Goal: Book appointment/travel/reservation

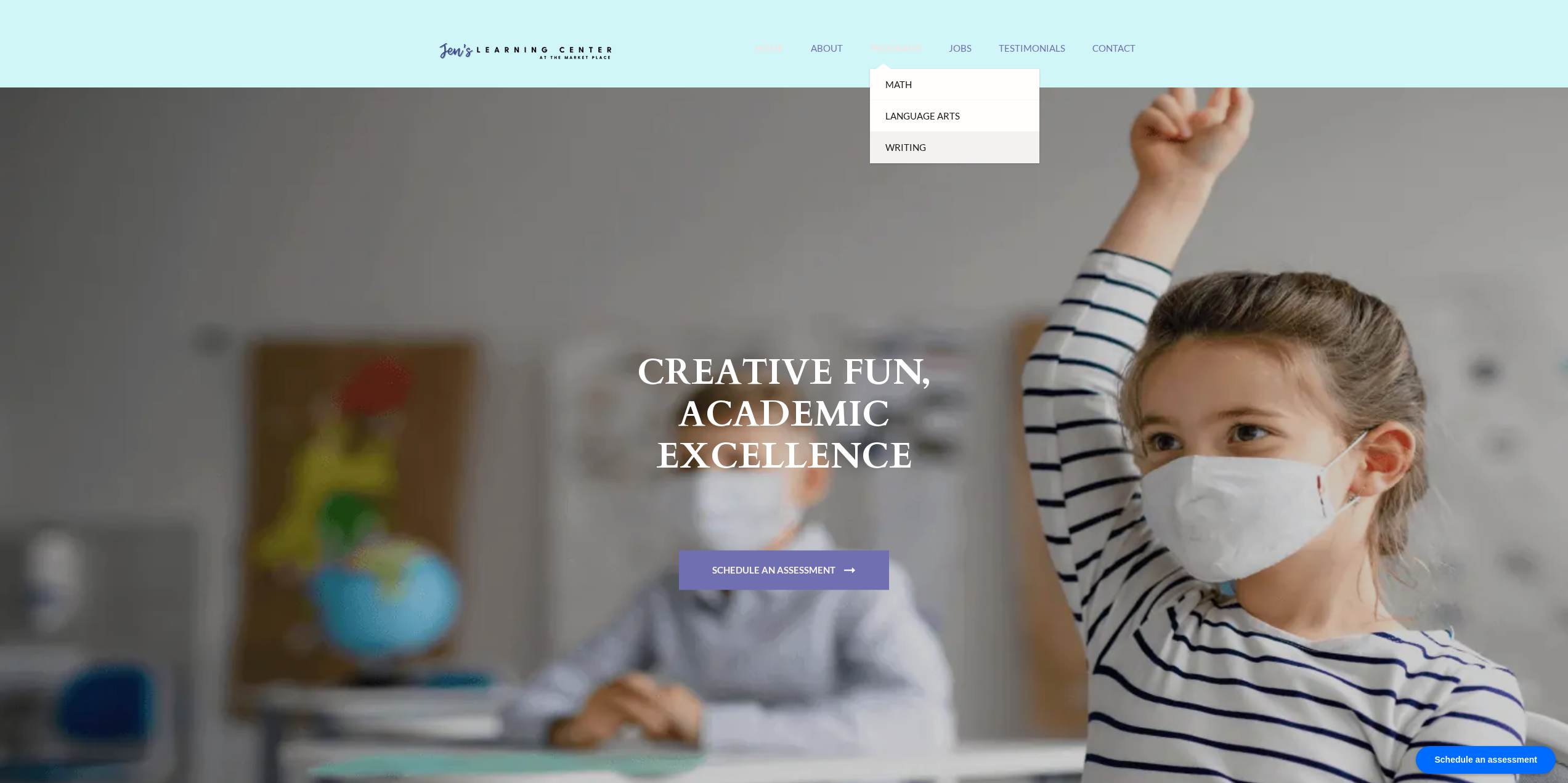
click at [909, 152] on link "Writing" at bounding box center [954, 147] width 170 height 31
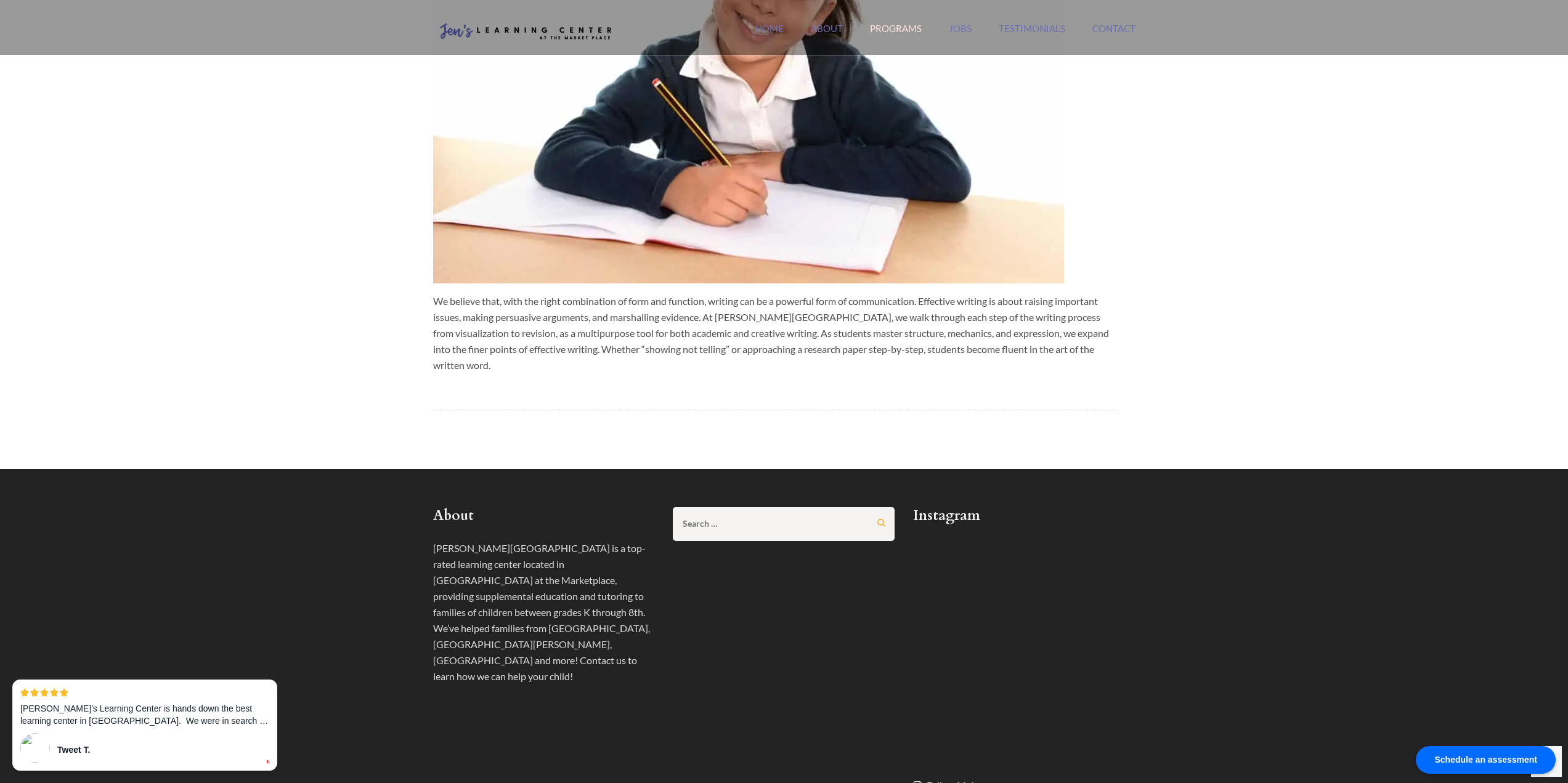
scroll to position [308, 0]
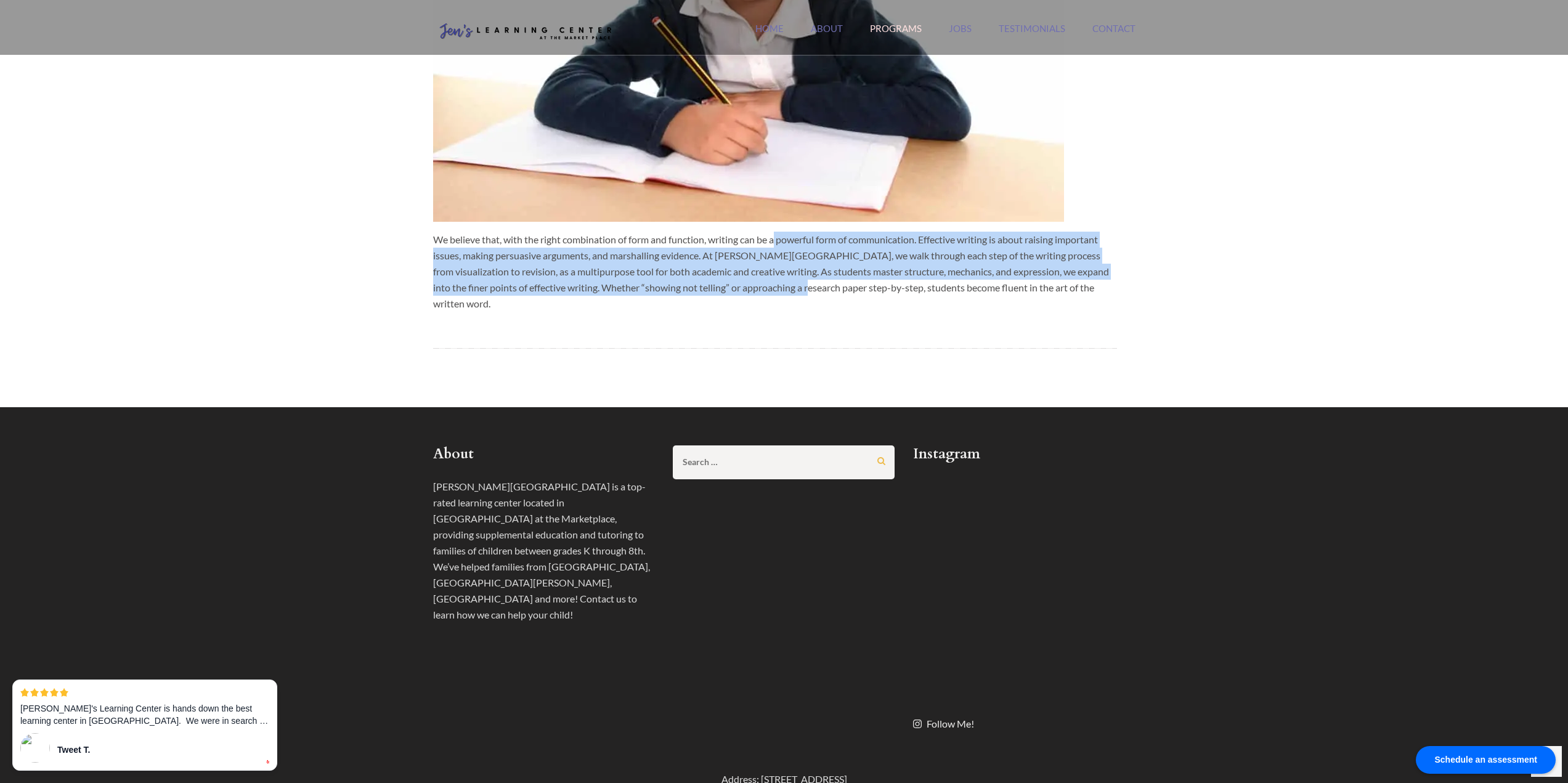
drag, startPoint x: 769, startPoint y: 292, endPoint x: 779, endPoint y: 240, distance: 53.0
click at [779, 240] on p "We believe that, with the right combination of form and function, writing can b…" at bounding box center [775, 272] width 684 height 80
drag, startPoint x: 781, startPoint y: 239, endPoint x: 784, endPoint y: 300, distance: 61.1
click at [784, 300] on div "We believe that, with the right combination of form and function, writing can b…" at bounding box center [775, 62] width 684 height 530
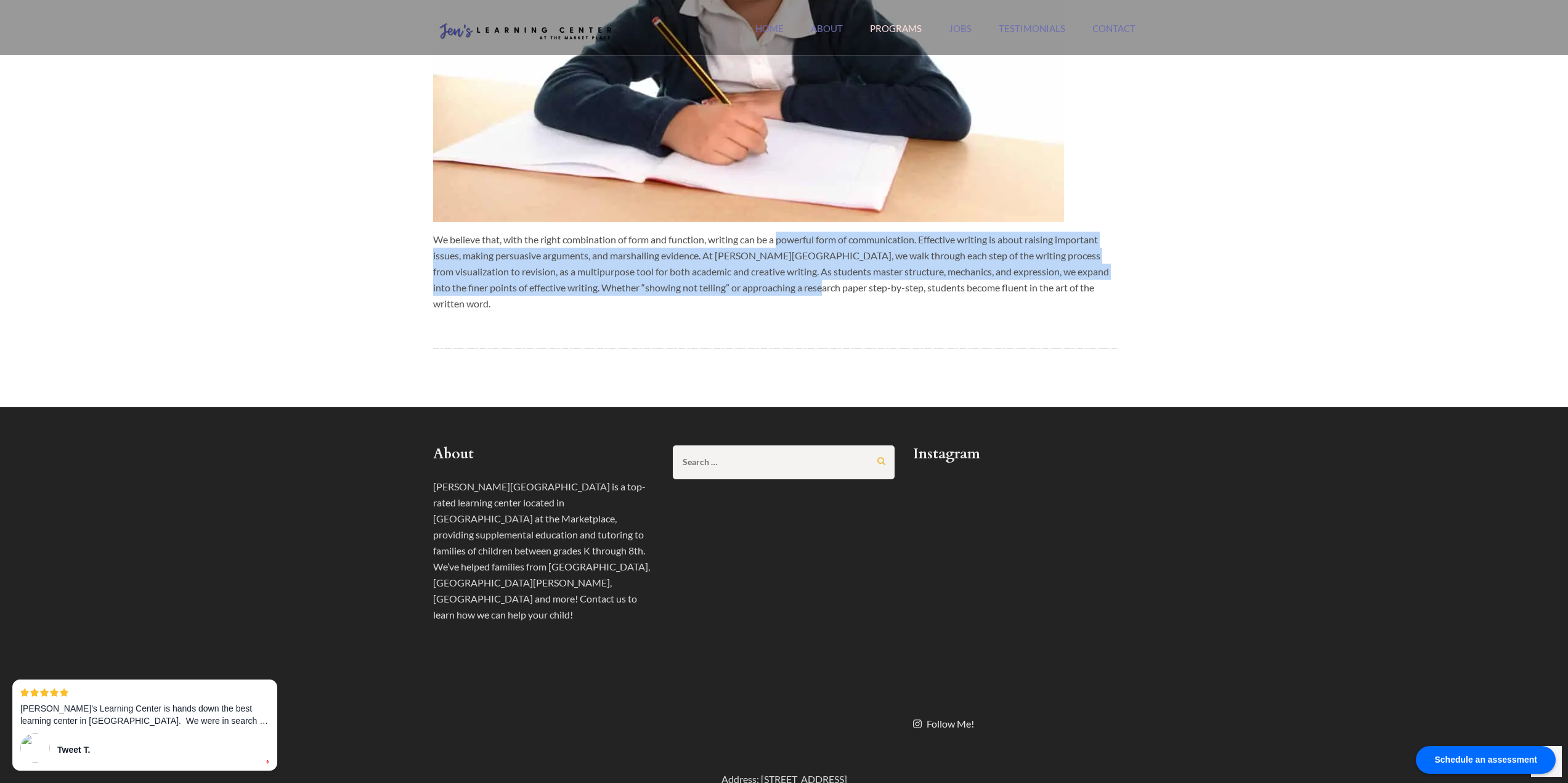
click at [784, 300] on div "We believe that, with the right combination of form and function, writing can b…" at bounding box center [775, 62] width 684 height 530
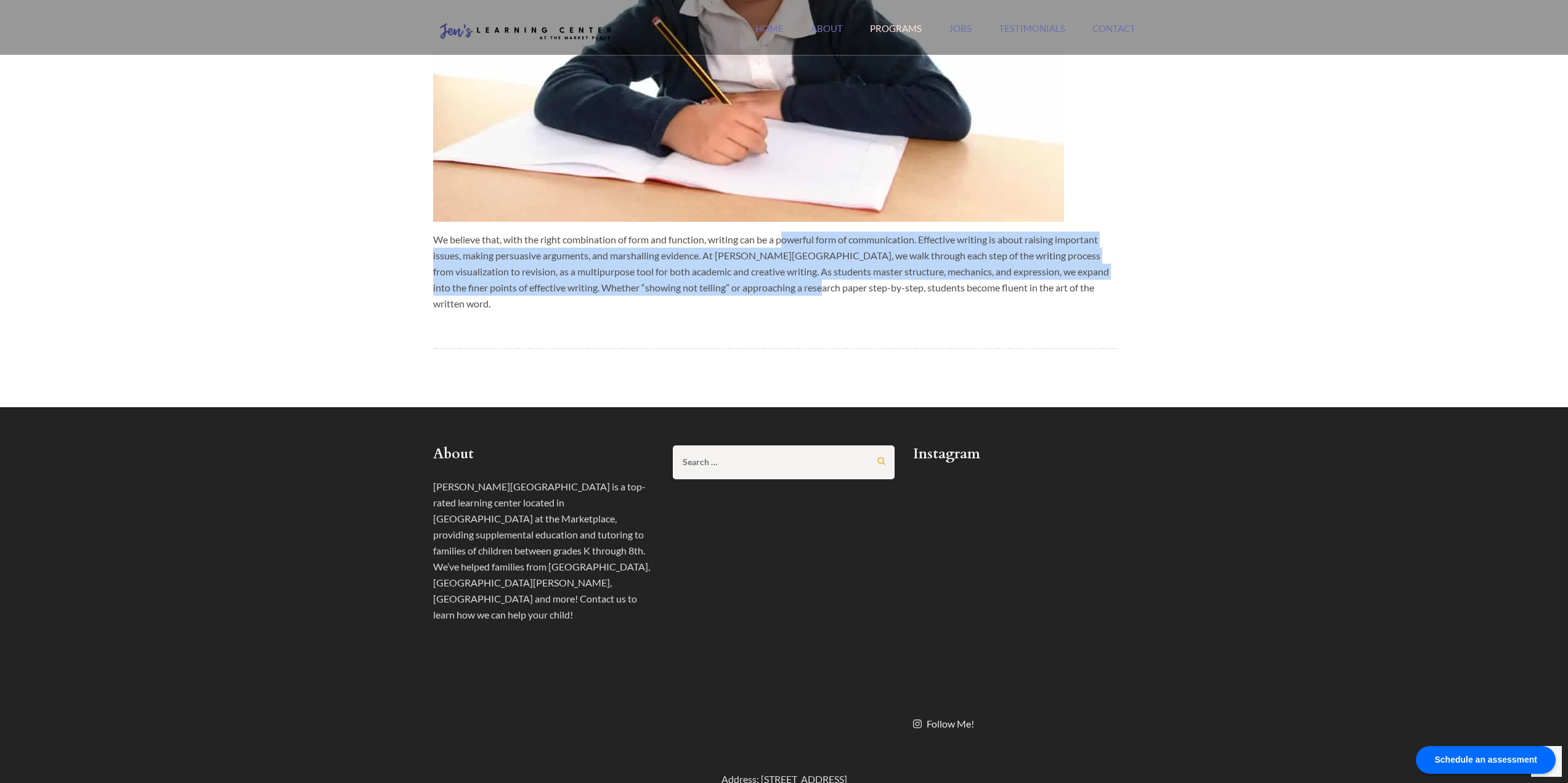
drag, startPoint x: 784, startPoint y: 292, endPoint x: 789, endPoint y: 233, distance: 59.2
click at [789, 233] on p "We believe that, with the right combination of form and function, writing can b…" at bounding box center [775, 272] width 684 height 80
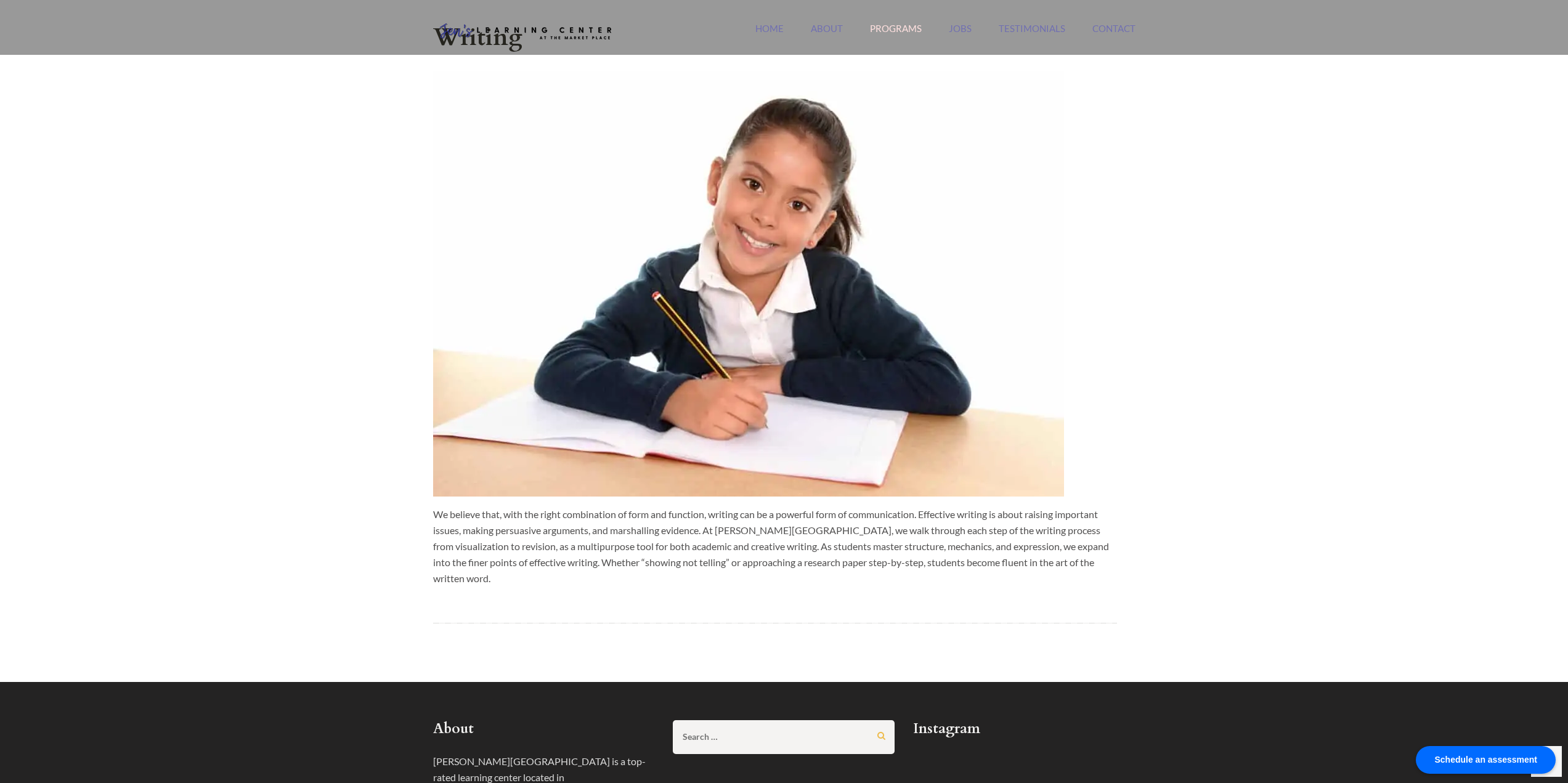
scroll to position [0, 0]
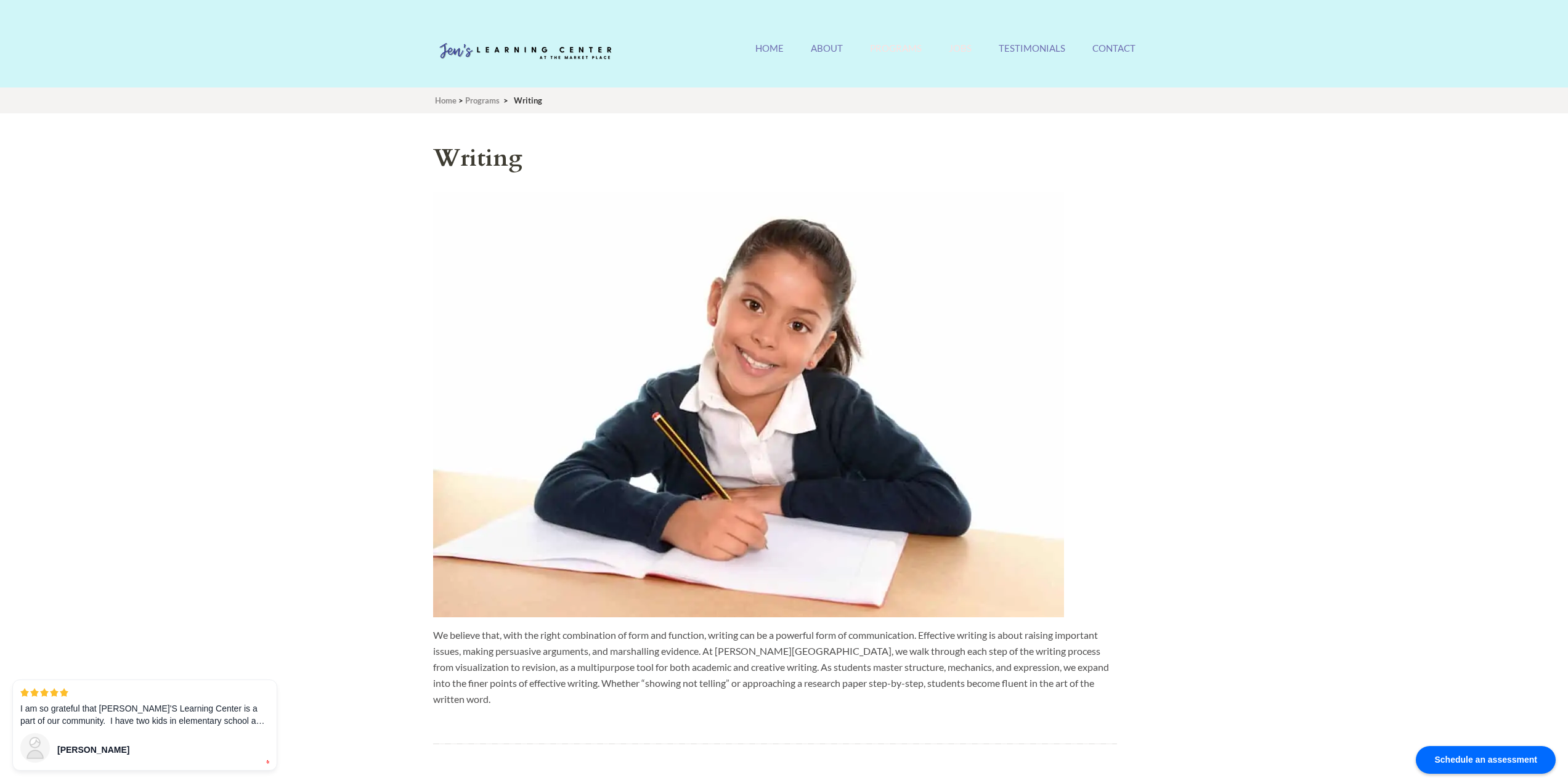
click at [954, 51] on link "Jobs" at bounding box center [960, 56] width 23 height 27
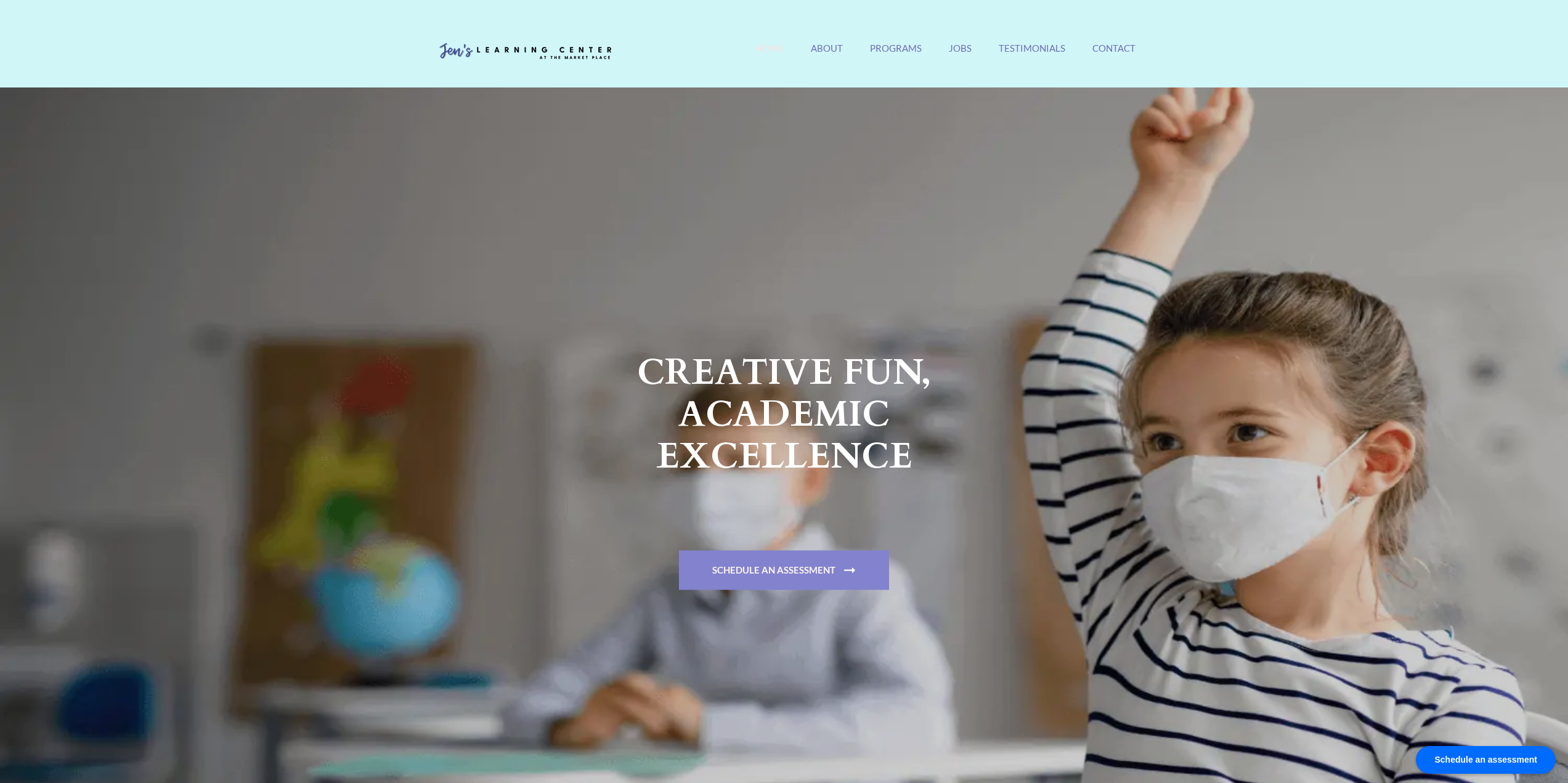
click at [815, 563] on link "Schedule An Assessment" at bounding box center [784, 570] width 210 height 40
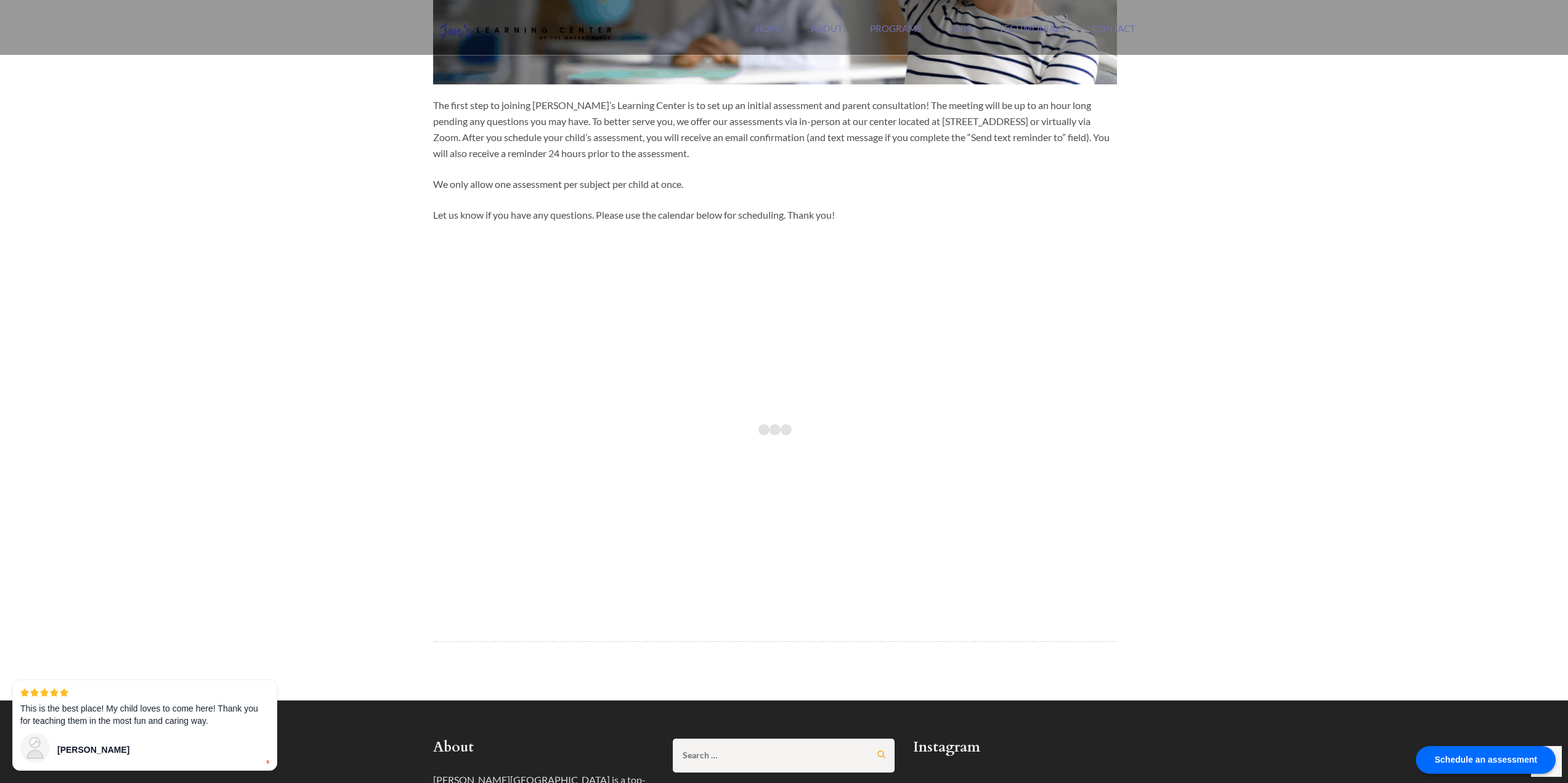
scroll to position [276, 0]
